Goal: Task Accomplishment & Management: Manage account settings

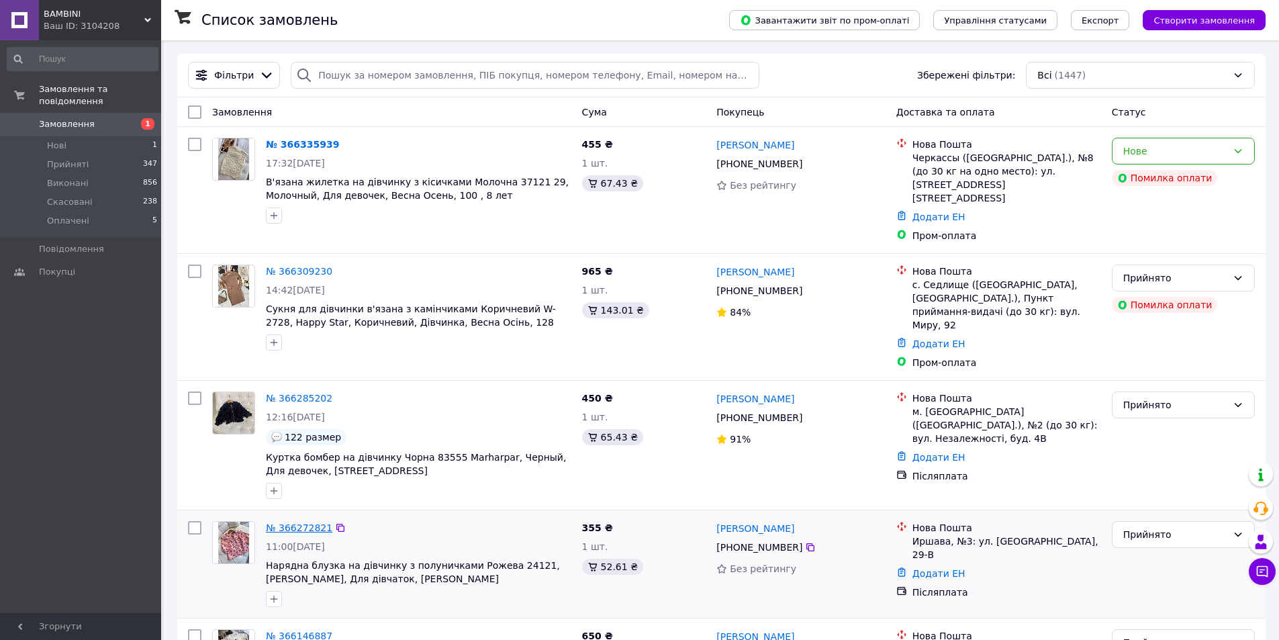
click at [301, 522] on link "№ 366272821" at bounding box center [299, 527] width 66 height 11
click at [1234, 145] on div "Нове" at bounding box center [1183, 151] width 143 height 27
click at [1167, 175] on li "Прийнято" at bounding box center [1184, 181] width 142 height 24
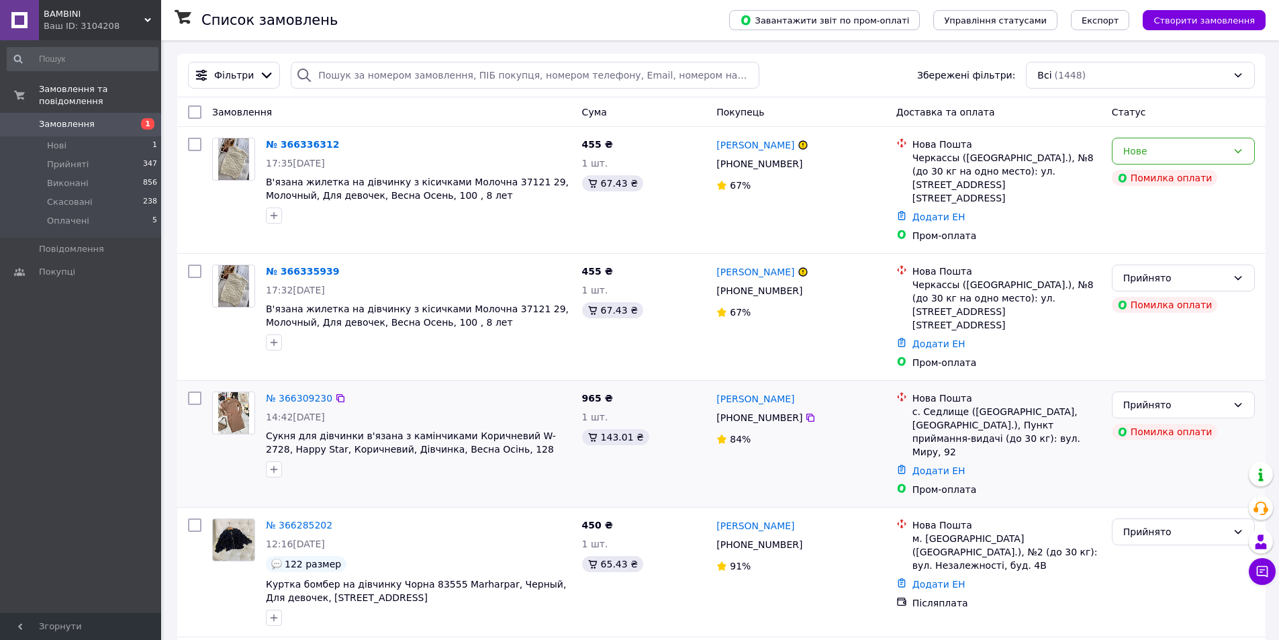
click at [225, 392] on img at bounding box center [234, 413] width 32 height 42
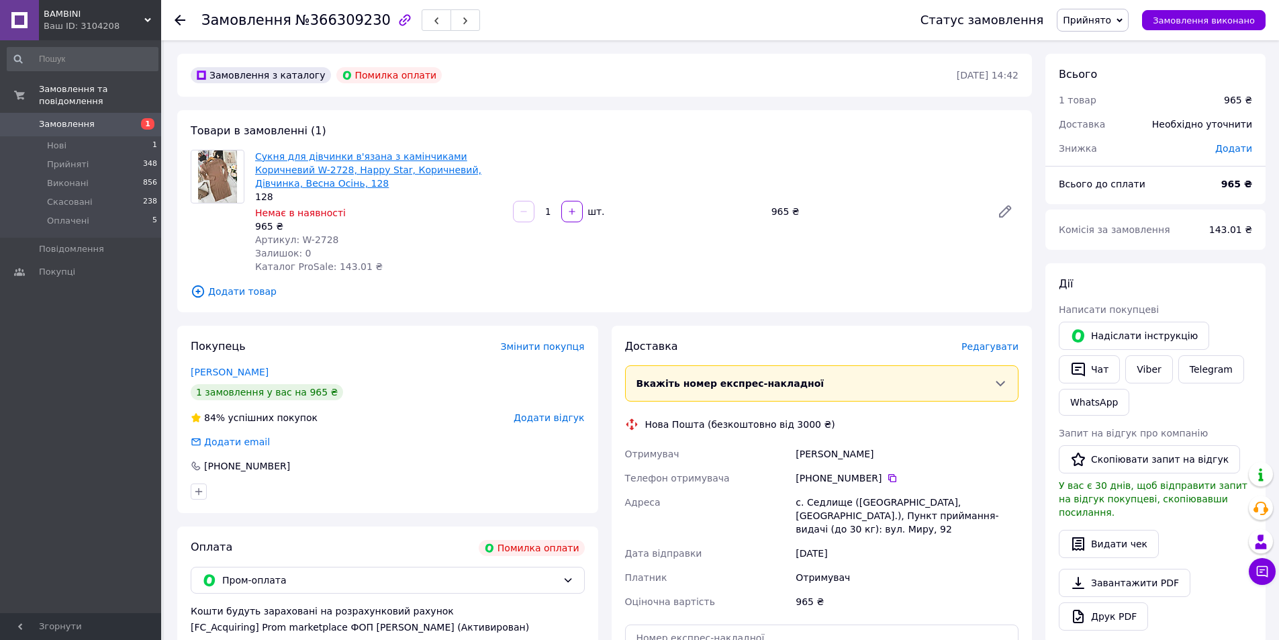
click at [275, 163] on link "Сукня для дівчинки в'язана з камінчиками Коричневий W-2728, Happy Star, Коричне…" at bounding box center [368, 170] width 226 height 38
